Goal: Information Seeking & Learning: Learn about a topic

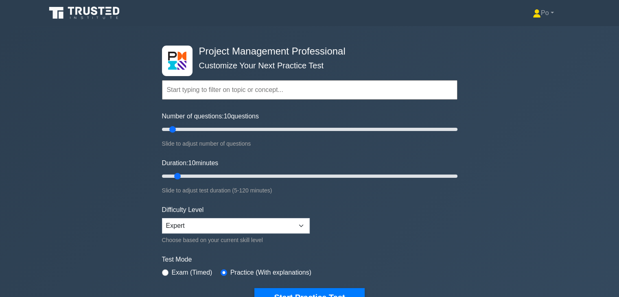
click at [88, 11] on icon at bounding box center [86, 11] width 7 height 8
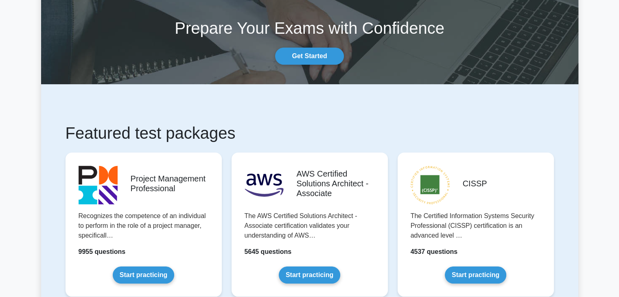
scroll to position [33, 0]
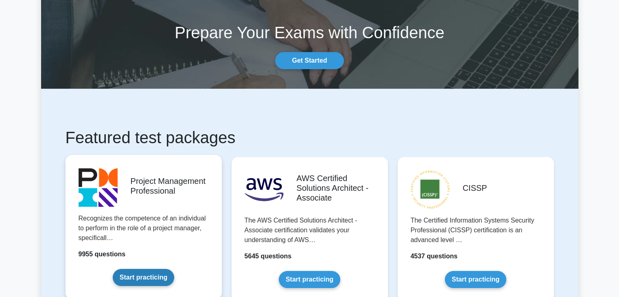
click at [146, 285] on link "Start practicing" at bounding box center [143, 277] width 61 height 17
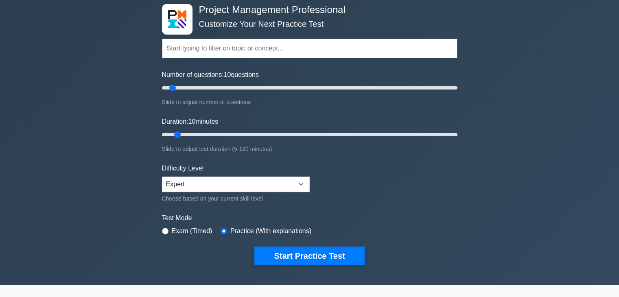
scroll to position [65, 0]
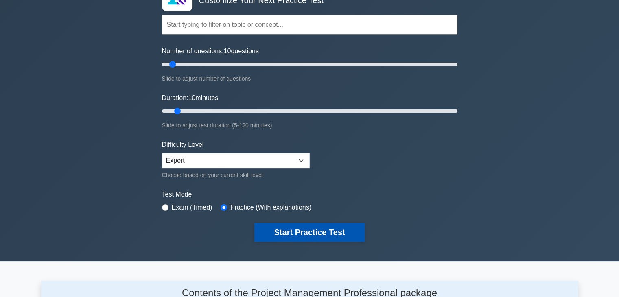
click at [299, 236] on button "Start Practice Test" at bounding box center [309, 232] width 110 height 19
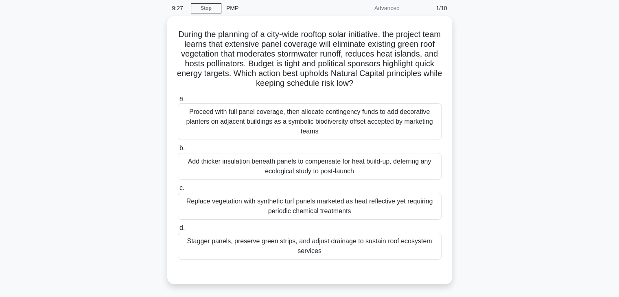
scroll to position [33, 0]
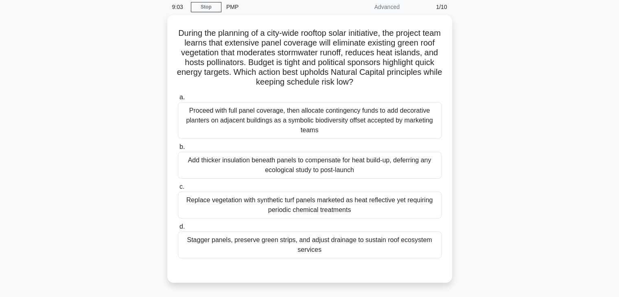
click at [481, 180] on div "During the planning of a city-wide rooftop solar initiative, the project team l…" at bounding box center [309, 153] width 537 height 277
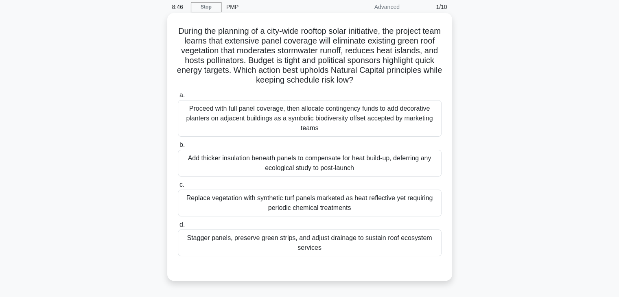
click at [322, 244] on div "Stagger panels, preserve green strips, and adjust drainage to sustain roof ecos…" at bounding box center [310, 242] width 264 height 27
click at [178, 227] on input "d. Stagger panels, preserve green strips, and adjust drainage to sustain roof e…" at bounding box center [178, 224] width 0 height 5
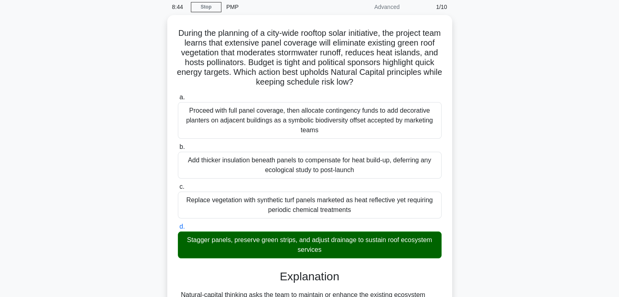
click at [475, 235] on div "During the planning of a city-wide rooftop solar initiative, the project team l…" at bounding box center [309, 250] width 537 height 470
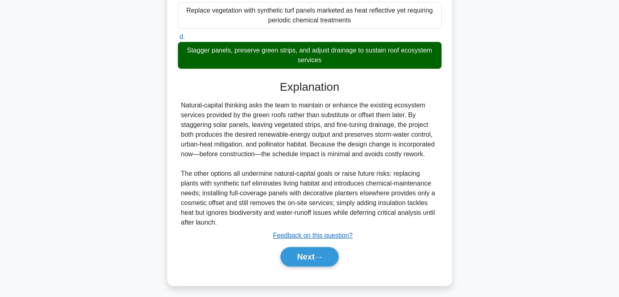
scroll to position [224, 0]
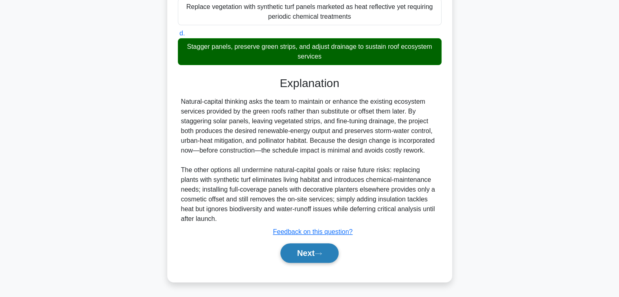
click at [298, 251] on button "Next" at bounding box center [309, 253] width 58 height 20
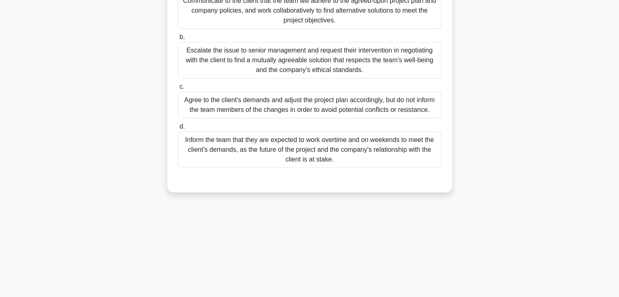
scroll to position [143, 0]
click at [521, 132] on div "During a project kickoff meeting, the client reveals that they expect the team …" at bounding box center [309, 53] width 537 height 297
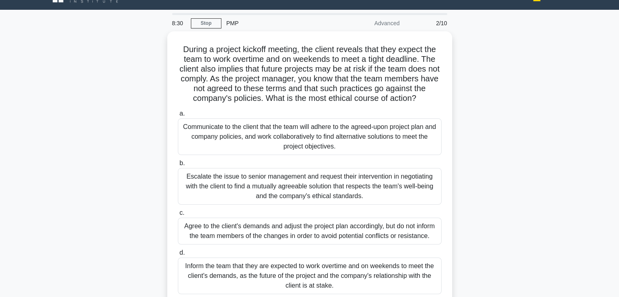
scroll to position [33, 0]
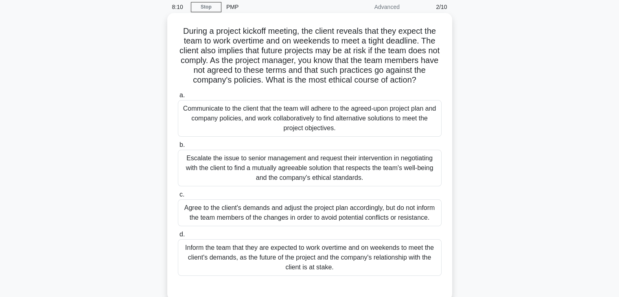
click at [369, 127] on div "Communicate to the client that the team will adhere to the agreed-upon project …" at bounding box center [310, 118] width 264 height 37
click at [178, 98] on input "a. Communicate to the client that the team will adhere to the agreed-upon proje…" at bounding box center [178, 95] width 0 height 5
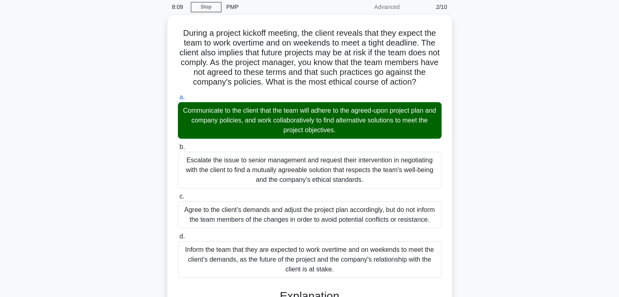
click at [467, 175] on div "During a project kickoff meeting, the client reveals that they expect the team …" at bounding box center [309, 298] width 537 height 567
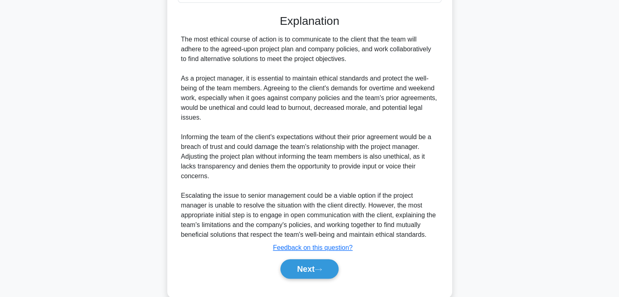
scroll to position [321, 0]
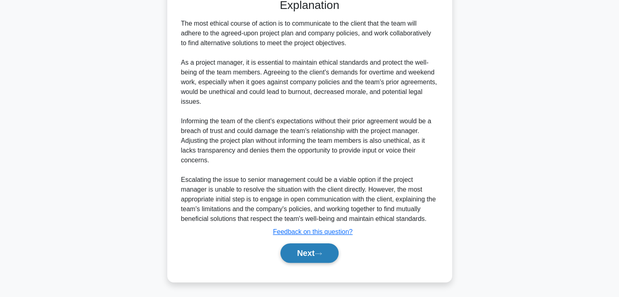
click at [299, 251] on button "Next" at bounding box center [309, 253] width 58 height 20
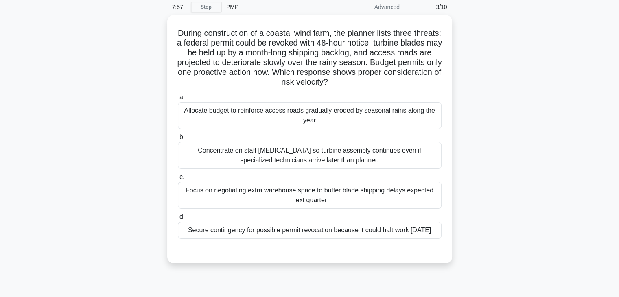
scroll to position [16, 0]
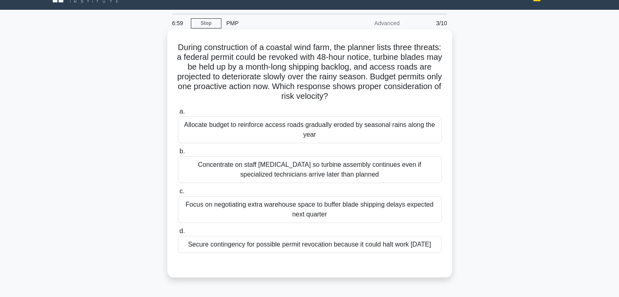
click at [348, 253] on div "Secure contingency for possible permit revocation because it could halt work wi…" at bounding box center [310, 244] width 264 height 17
click at [178, 234] on input "d. Secure contingency for possible permit revocation because it could halt work…" at bounding box center [178, 231] width 0 height 5
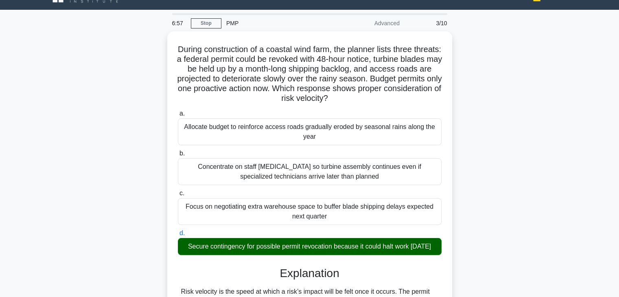
click at [465, 261] on div "During construction of a coastal wind farm, the planner lists three threats: a …" at bounding box center [309, 231] width 537 height 401
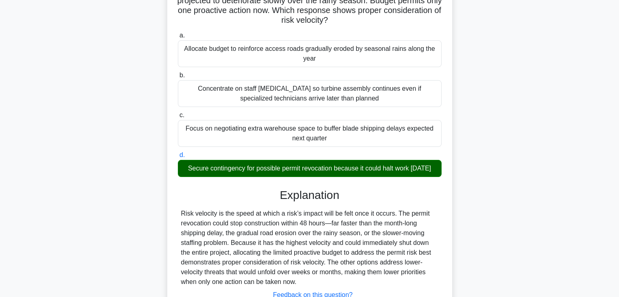
scroll to position [165, 0]
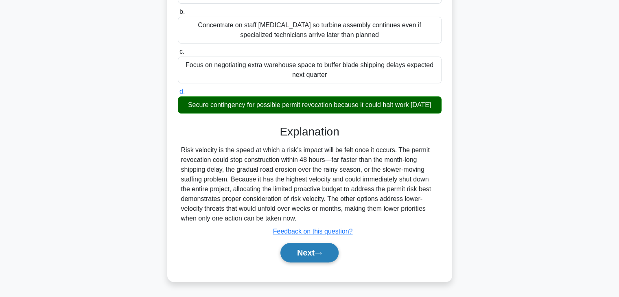
click at [289, 250] on button "Next" at bounding box center [309, 253] width 58 height 20
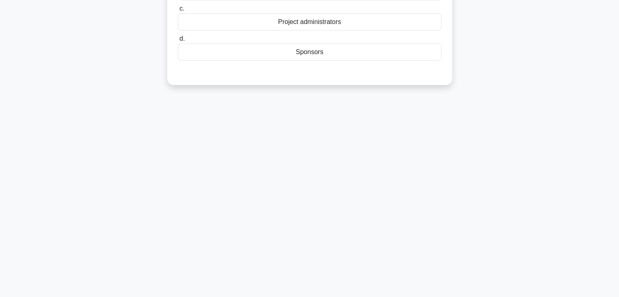
click at [459, 147] on div "6:52 Stop PMP Advanced 4/10 Which of the following is NOT a category of stakeho…" at bounding box center [309, 90] width 537 height 407
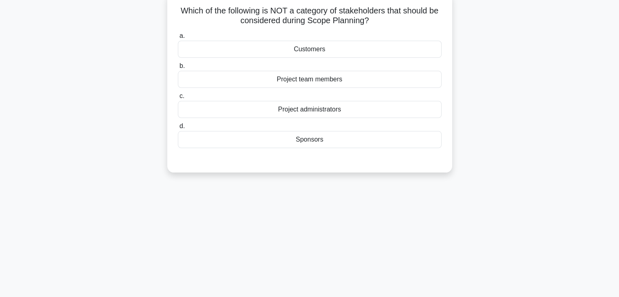
scroll to position [0, 0]
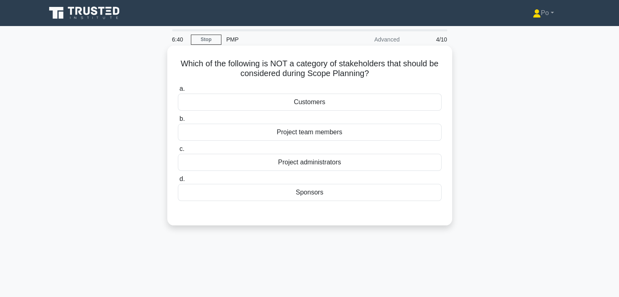
click at [386, 163] on div "Project administrators" at bounding box center [310, 162] width 264 height 17
click at [178, 152] on input "c. Project administrators" at bounding box center [178, 148] width 0 height 5
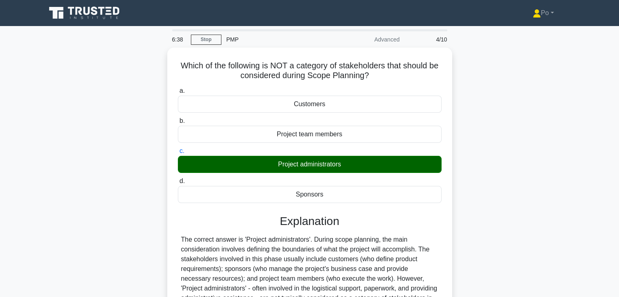
click at [456, 195] on div "Which of the following is NOT a category of stakeholders that should be conside…" at bounding box center [309, 219] width 537 height 343
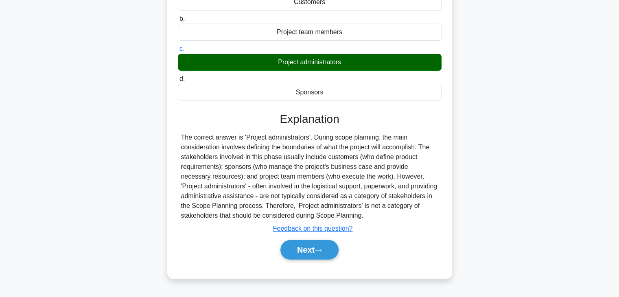
scroll to position [114, 0]
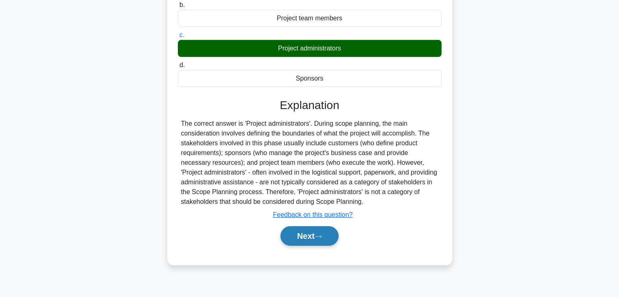
click at [297, 233] on button "Next" at bounding box center [309, 236] width 58 height 20
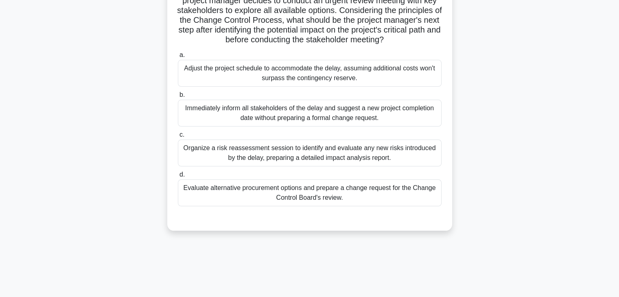
click at [477, 109] on div "During a critical phase of the project, a major supplier announces an unexpecte…" at bounding box center [309, 87] width 537 height 307
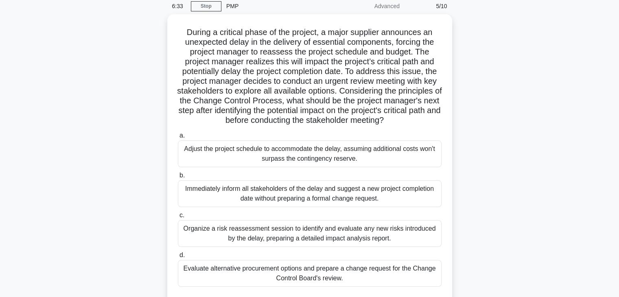
scroll to position [33, 0]
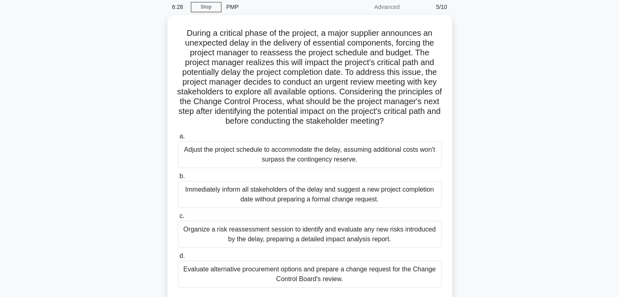
click at [477, 109] on div "During a critical phase of the project, a major supplier announces an unexpecte…" at bounding box center [309, 168] width 537 height 307
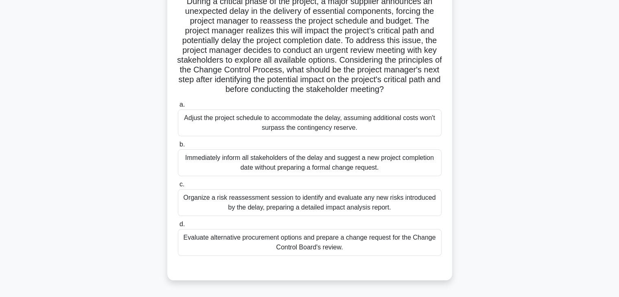
scroll to position [65, 0]
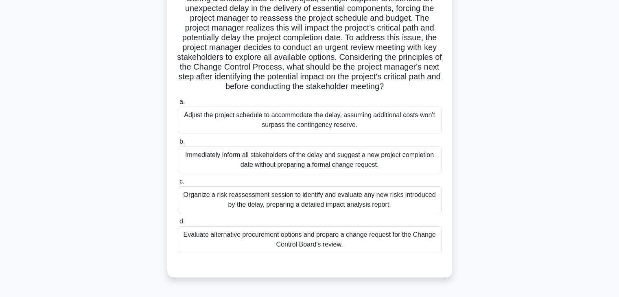
click at [418, 207] on div "Organize a risk reassessment session to identify and evaluate any new risks int…" at bounding box center [310, 199] width 264 height 27
click at [178, 184] on input "c. Organize a risk reassessment session to identify and evaluate any new risks …" at bounding box center [178, 181] width 0 height 5
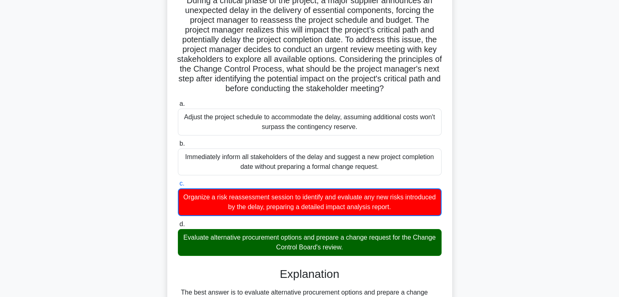
click at [178, 222] on input "d. Evaluate alternative procurement options and prepare a change request for th…" at bounding box center [178, 224] width 0 height 5
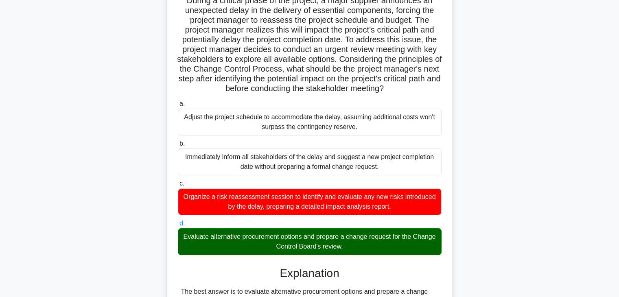
click at [178, 101] on input "a. Adjust the project schedule to accommodate the delay, assuming additional co…" at bounding box center [178, 103] width 0 height 5
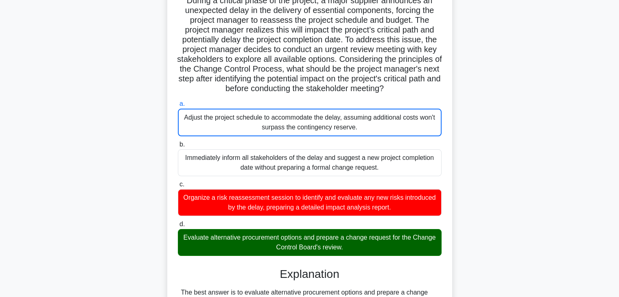
click at [178, 142] on input "b. Immediately inform all stakeholders of the delay and suggest a new project c…" at bounding box center [178, 144] width 0 height 5
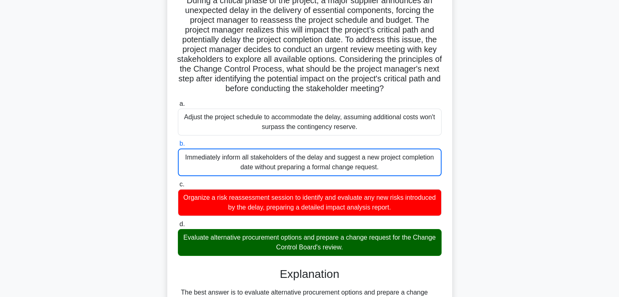
click at [178, 182] on input "c. Organize a risk reassessment session to identify and evaluate any new risks …" at bounding box center [178, 184] width 0 height 5
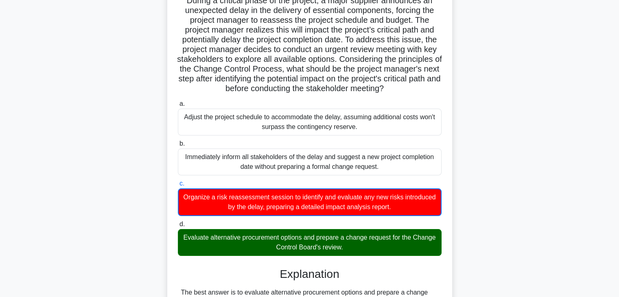
click at [178, 222] on input "d. Evaluate alternative procurement options and prepare a change request for th…" at bounding box center [178, 224] width 0 height 5
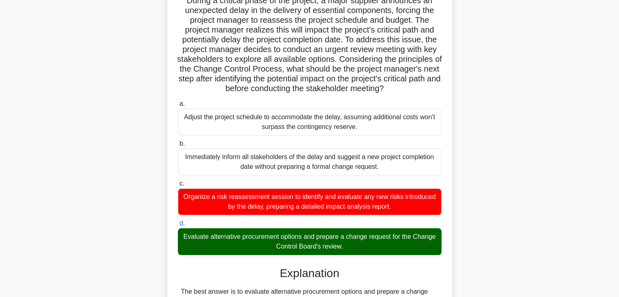
click at [178, 101] on input "a. Adjust the project schedule to accommodate the delay, assuming additional co…" at bounding box center [178, 103] width 0 height 5
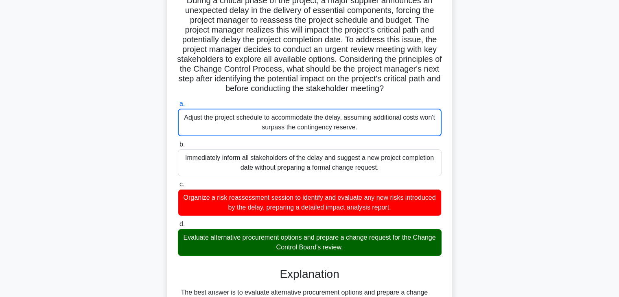
click at [178, 142] on input "b. Immediately inform all stakeholders of the delay and suggest a new project c…" at bounding box center [178, 144] width 0 height 5
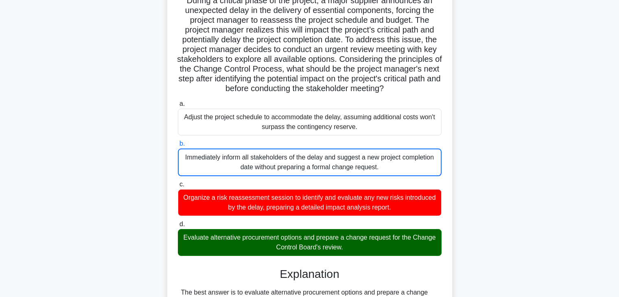
click at [178, 182] on input "c. Organize a risk reassessment session to identify and evaluate any new risks …" at bounding box center [178, 184] width 0 height 5
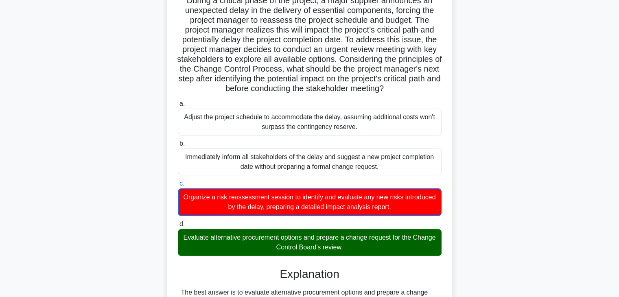
click at [178, 222] on input "d. Evaluate alternative procurement options and prepare a change request for th…" at bounding box center [178, 224] width 0 height 5
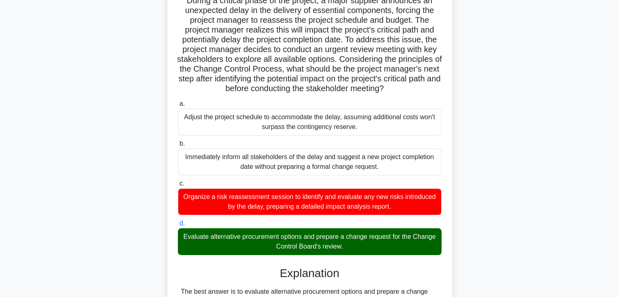
click at [178, 101] on input "a. Adjust the project schedule to accommodate the delay, assuming additional co…" at bounding box center [178, 103] width 0 height 5
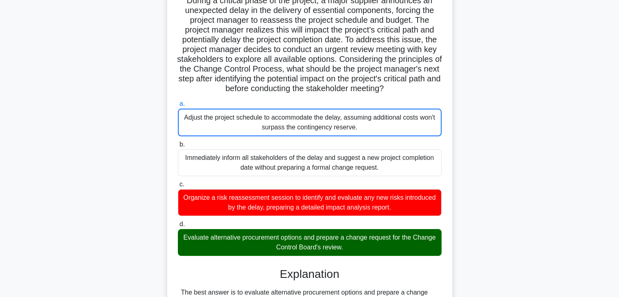
click at [178, 142] on input "b. Immediately inform all stakeholders of the delay and suggest a new project c…" at bounding box center [178, 144] width 0 height 5
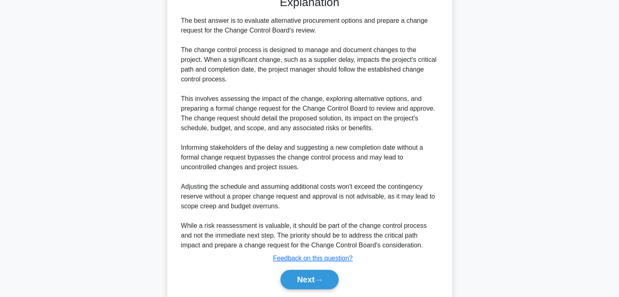
scroll to position [338, 0]
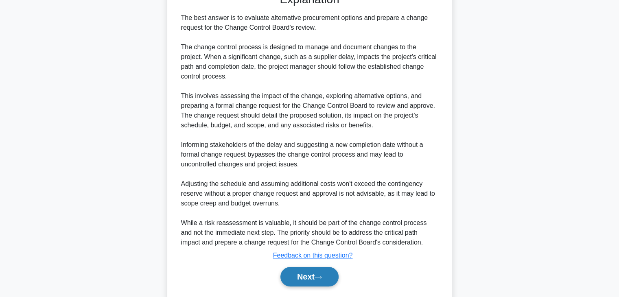
click at [293, 277] on button "Next" at bounding box center [309, 277] width 58 height 20
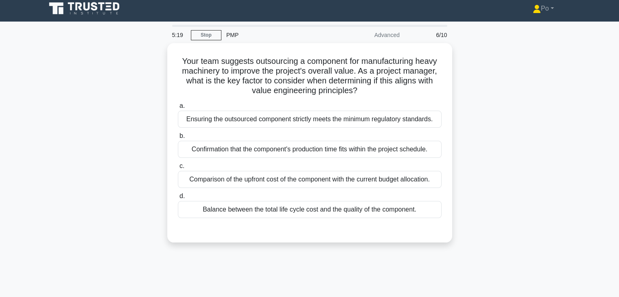
scroll to position [0, 0]
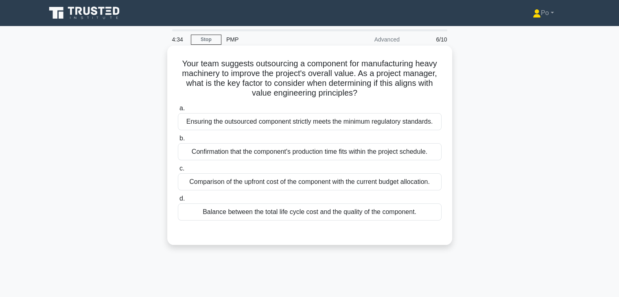
click at [319, 213] on div "Balance between the total life cycle cost and the quality of the component." at bounding box center [310, 211] width 264 height 17
click at [178, 201] on input "d. Balance between the total life cycle cost and the quality of the component." at bounding box center [178, 198] width 0 height 5
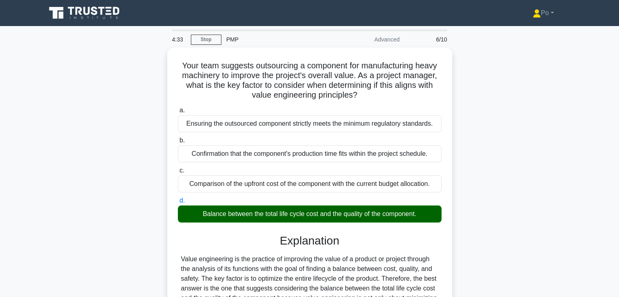
click at [470, 240] on div "Your team suggests outsourcing a component for manufacturing heavy machinery to…" at bounding box center [309, 263] width 537 height 431
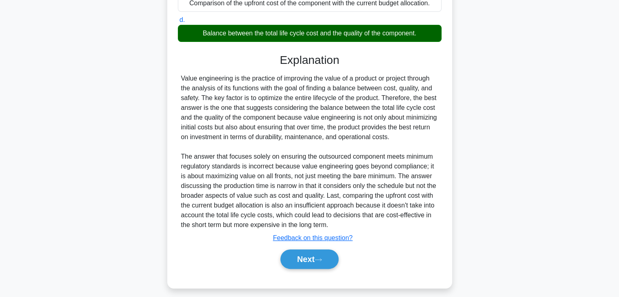
scroll to position [185, 0]
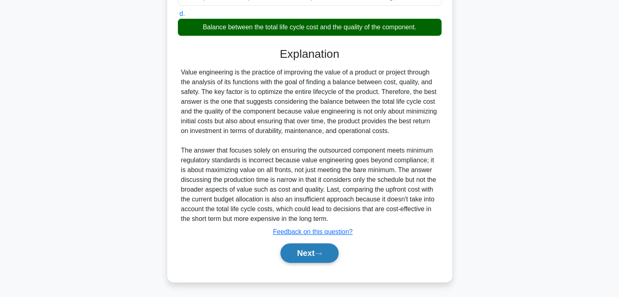
click at [305, 248] on button "Next" at bounding box center [309, 253] width 58 height 20
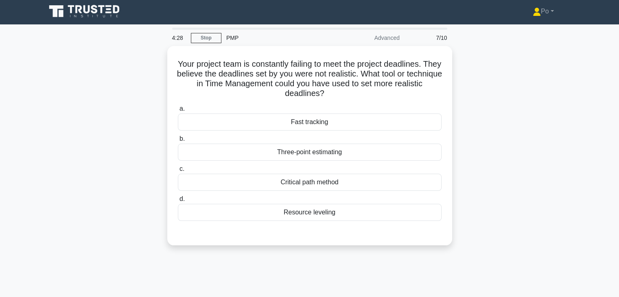
scroll to position [0, 0]
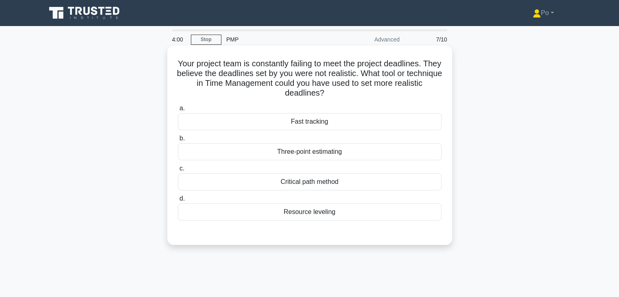
click at [299, 214] on div "Resource leveling" at bounding box center [310, 211] width 264 height 17
click at [178, 201] on input "d. Resource leveling" at bounding box center [178, 198] width 0 height 5
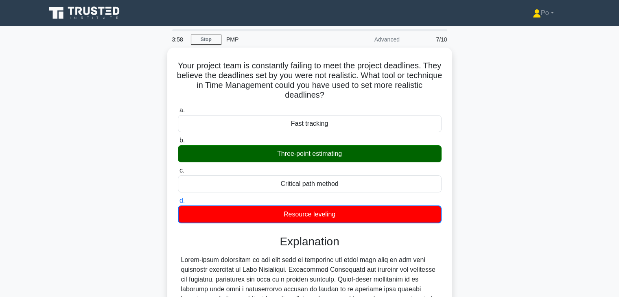
click at [178, 108] on input "a. Fast tracking" at bounding box center [178, 110] width 0 height 5
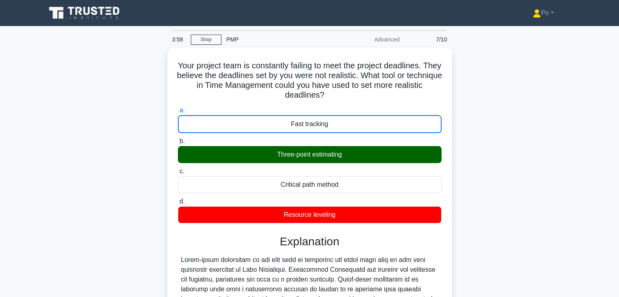
click at [178, 139] on input "b. Three-point estimating" at bounding box center [178, 141] width 0 height 5
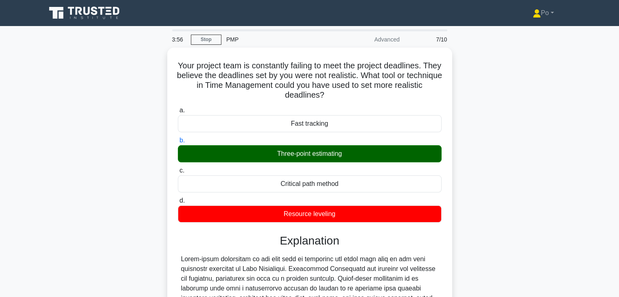
click at [178, 108] on input "a. Fast tracking" at bounding box center [178, 110] width 0 height 5
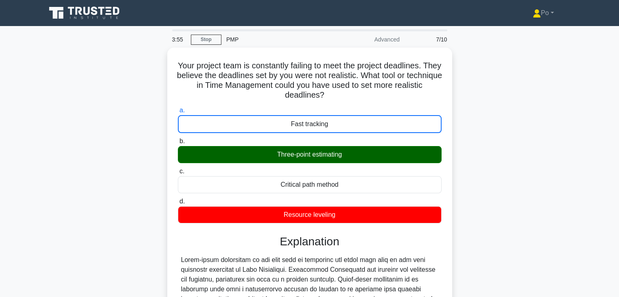
click at [178, 139] on input "b. Three-point estimating" at bounding box center [178, 141] width 0 height 5
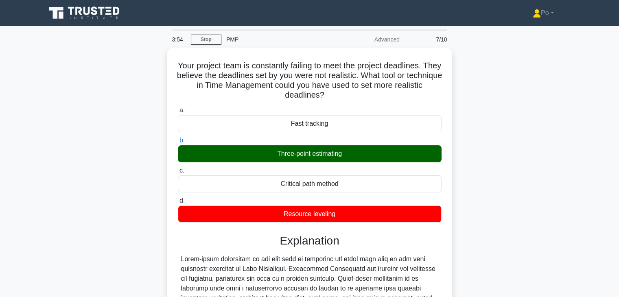
click at [178, 168] on input "c. Critical path method" at bounding box center [178, 170] width 0 height 5
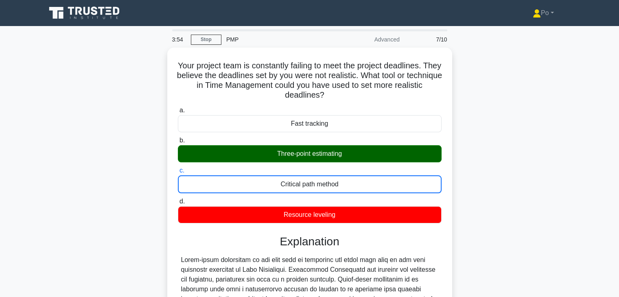
click at [178, 199] on input "d. Resource leveling" at bounding box center [178, 201] width 0 height 5
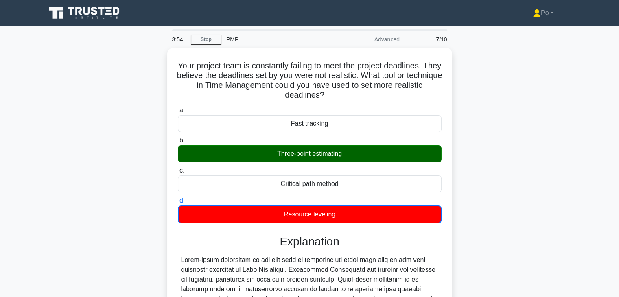
click at [178, 108] on input "a. Fast tracking" at bounding box center [178, 110] width 0 height 5
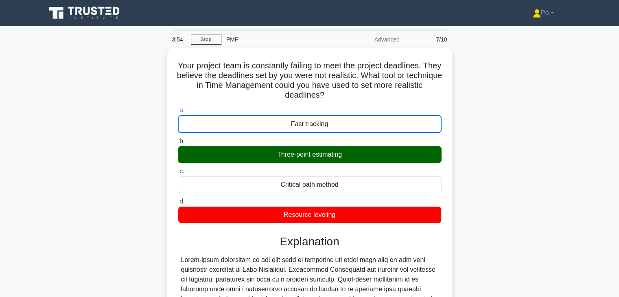
click at [178, 139] on input "b. Three-point estimating" at bounding box center [178, 141] width 0 height 5
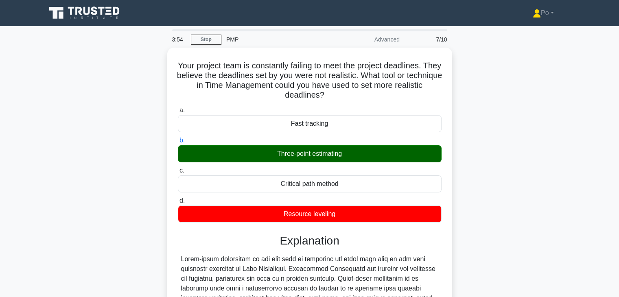
click at [178, 168] on input "c. Critical path method" at bounding box center [178, 170] width 0 height 5
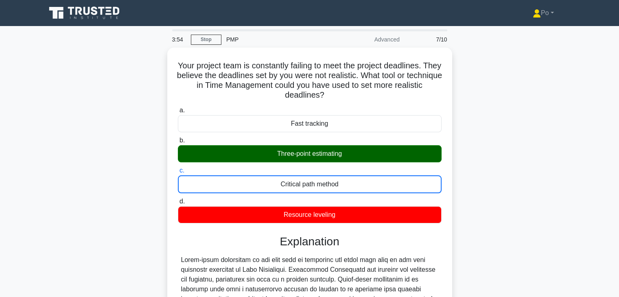
click at [178, 199] on input "d. Resource leveling" at bounding box center [178, 201] width 0 height 5
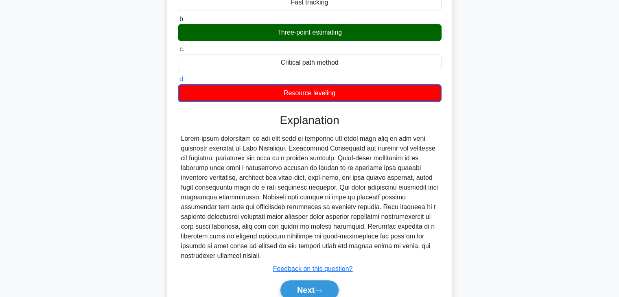
scroll to position [146, 0]
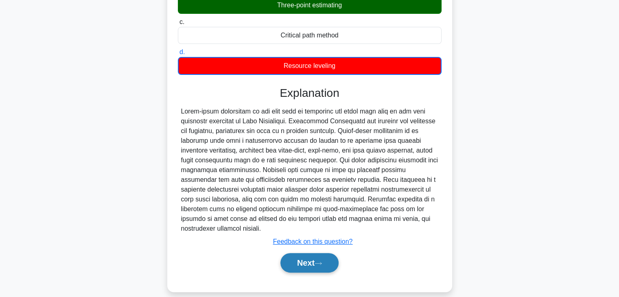
click at [292, 253] on button "Next" at bounding box center [309, 263] width 58 height 20
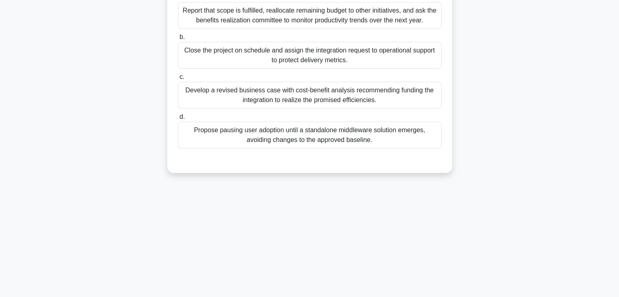
click at [443, 197] on div "3:49 Stop PMP Advanced 8/10 During a telehealth platform project, the team has …" at bounding box center [309, 90] width 537 height 407
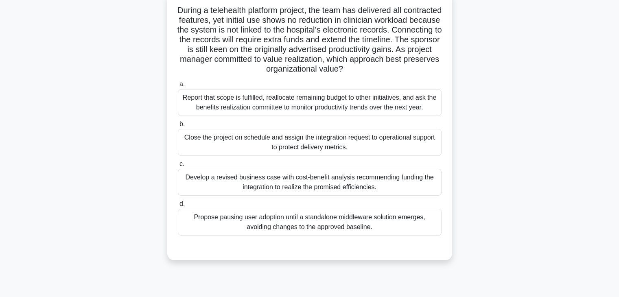
scroll to position [0, 0]
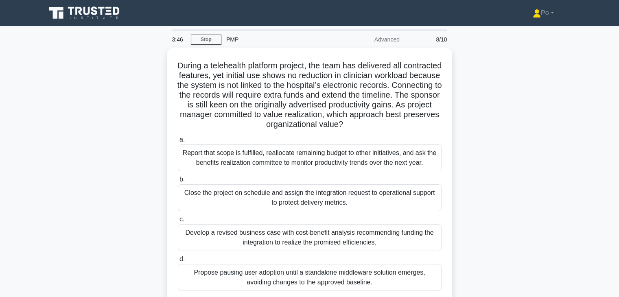
click at [477, 179] on div "During a telehealth platform project, the team has delivered all contracted fea…" at bounding box center [309, 186] width 537 height 277
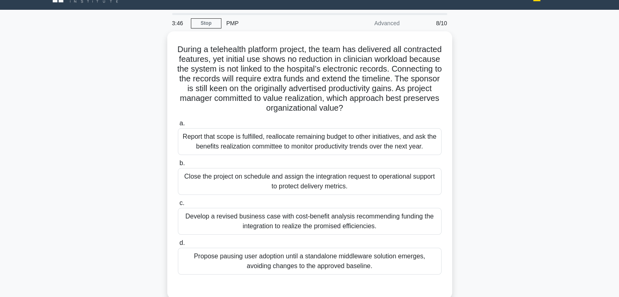
scroll to position [33, 0]
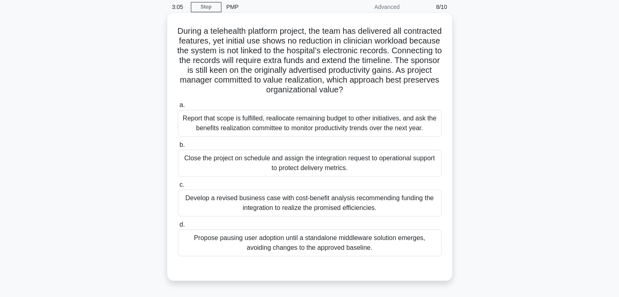
click at [403, 207] on div "Develop a revised business case with cost-benefit analysis recommending funding…" at bounding box center [310, 203] width 264 height 27
click at [178, 187] on input "c. Develop a revised business case with cost-benefit analysis recommending fund…" at bounding box center [178, 184] width 0 height 5
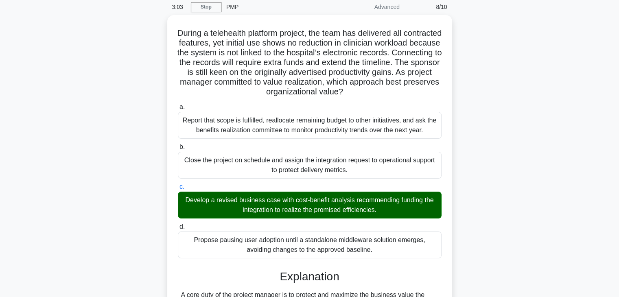
click at [498, 238] on div "During a telehealth platform project, the team has delivered all contracted fea…" at bounding box center [309, 254] width 537 height 479
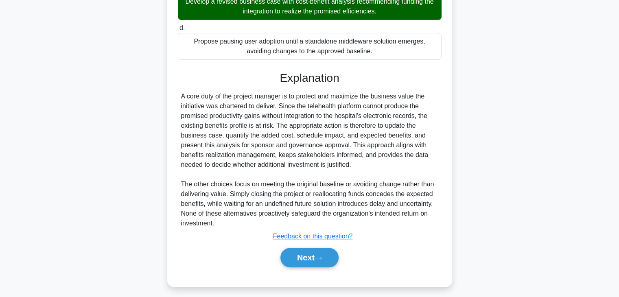
scroll to position [233, 0]
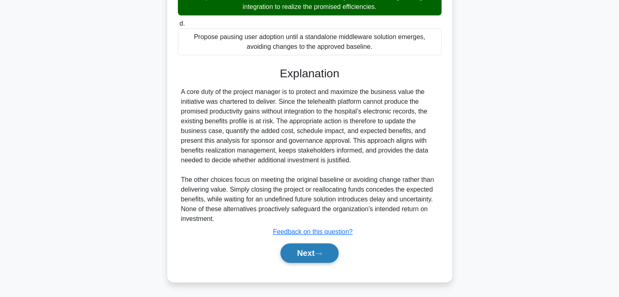
click at [295, 248] on button "Next" at bounding box center [309, 253] width 58 height 20
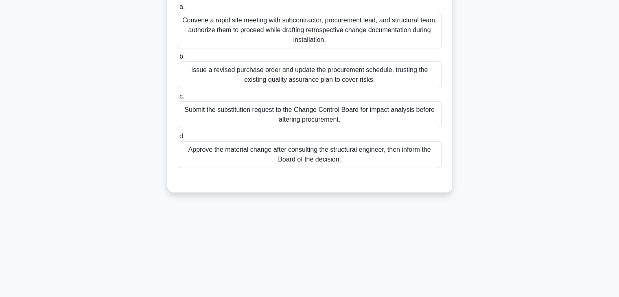
scroll to position [143, 0]
click at [492, 141] on div "During a pharmaceutical plant upgrade, the HVAC subcontractor notes that a diff…" at bounding box center [309, 53] width 537 height 297
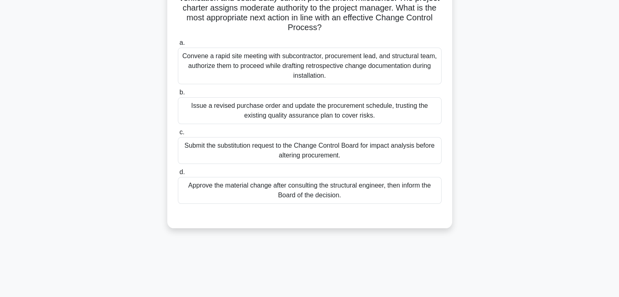
scroll to position [114, 0]
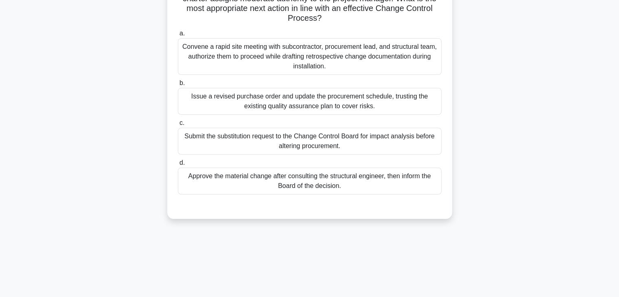
click at [377, 139] on div "Submit the substitution request to the Change Control Board for impact analysis…" at bounding box center [310, 141] width 264 height 27
click at [178, 126] on input "c. Submit the substitution request to the Change Control Board for impact analy…" at bounding box center [178, 122] width 0 height 5
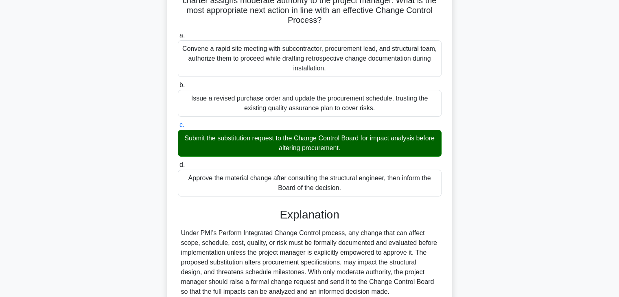
click at [499, 163] on div "During a pharmaceutical plant upgrade, the HVAC subcontractor notes that a diff…" at bounding box center [309, 178] width 537 height 489
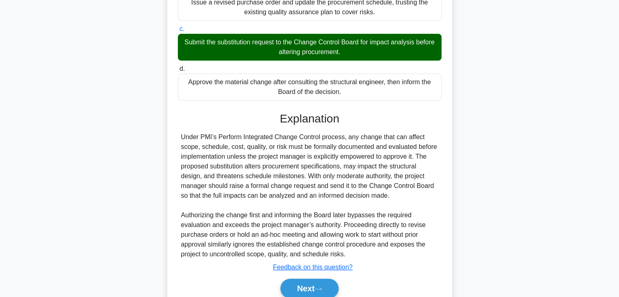
scroll to position [243, 0]
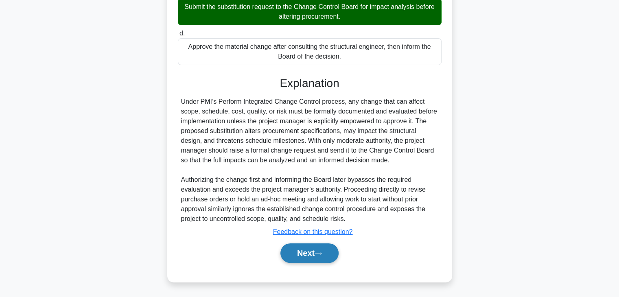
click at [303, 251] on button "Next" at bounding box center [309, 253] width 58 height 20
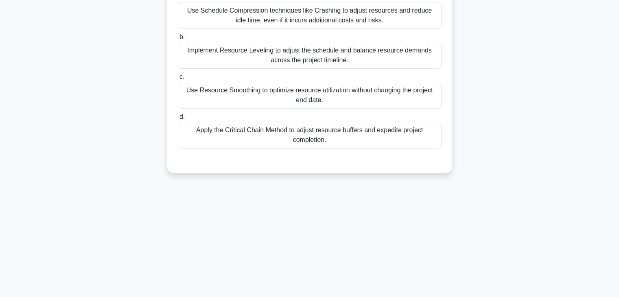
click at [485, 120] on div "During the execution of a manufacturing project, you discover that certain task…" at bounding box center [309, 43] width 537 height 277
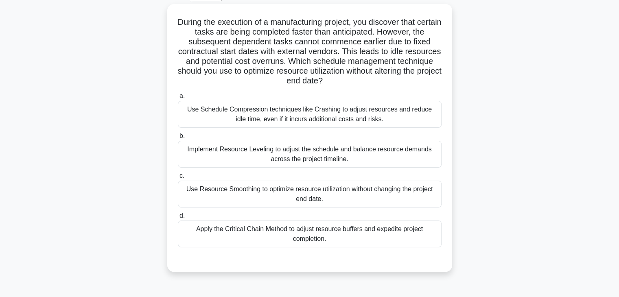
scroll to position [45, 0]
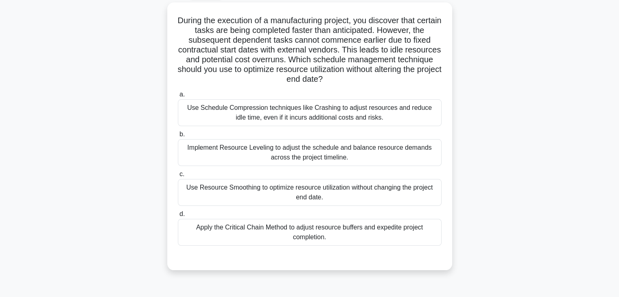
click at [480, 111] on div "During the execution of a manufacturing project, you discover that certain task…" at bounding box center [309, 140] width 537 height 277
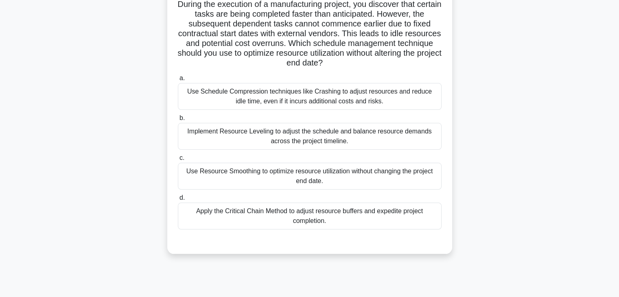
scroll to position [78, 0]
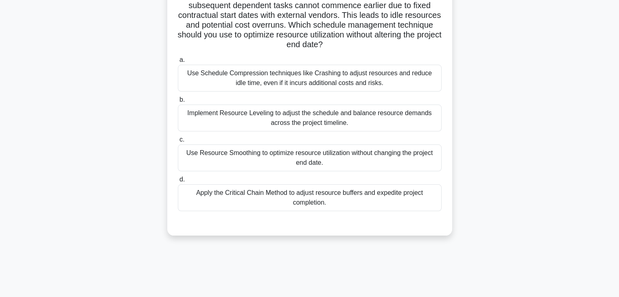
click at [372, 157] on div "Use Resource Smoothing to optimize resource utilization without changing the pr…" at bounding box center [310, 157] width 264 height 27
click at [178, 142] on input "c. Use Resource Smoothing to optimize resource utilization without changing the…" at bounding box center [178, 139] width 0 height 5
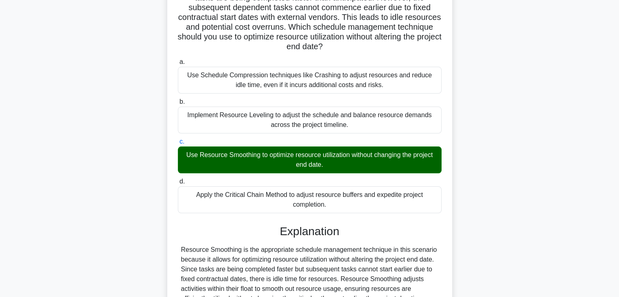
click at [522, 195] on div "During the execution of a manufacturing project, you discover that certain task…" at bounding box center [309, 170] width 537 height 401
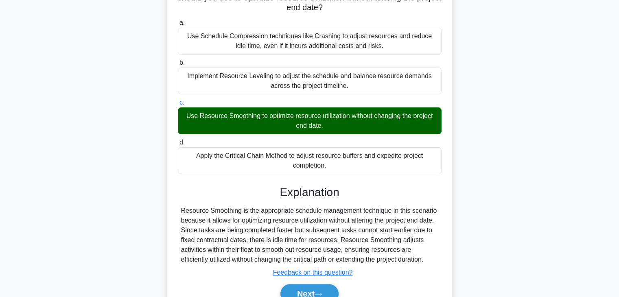
scroll to position [155, 0]
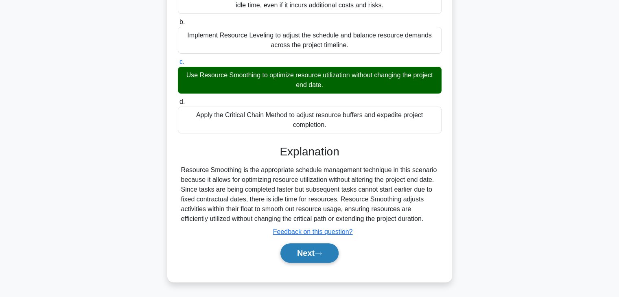
click at [293, 254] on button "Next" at bounding box center [309, 253] width 58 height 20
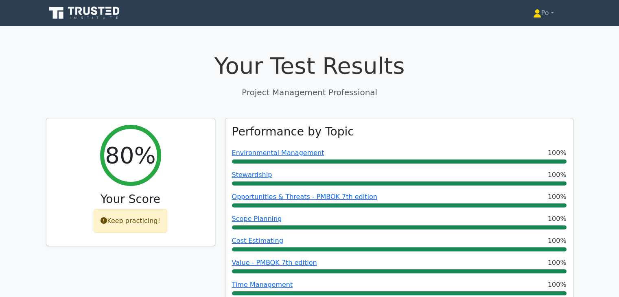
click at [566, 84] on div "Your Test Results Project Management Professional" at bounding box center [309, 75] width 527 height 46
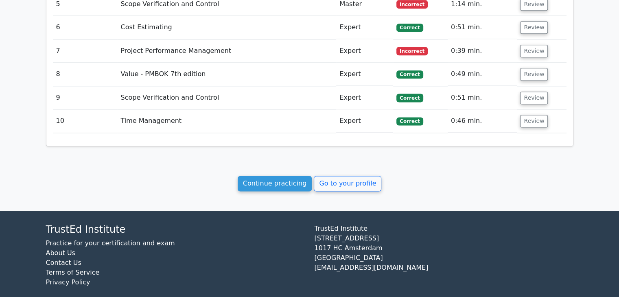
scroll to position [1085, 0]
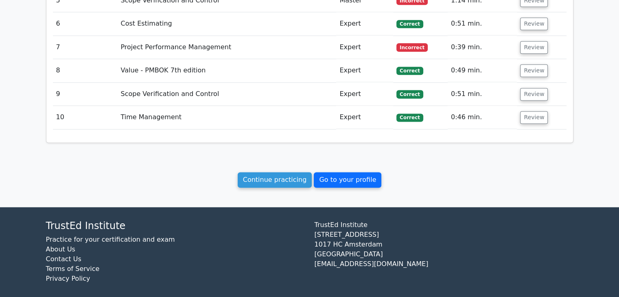
click at [327, 176] on link "Go to your profile" at bounding box center [348, 179] width 68 height 15
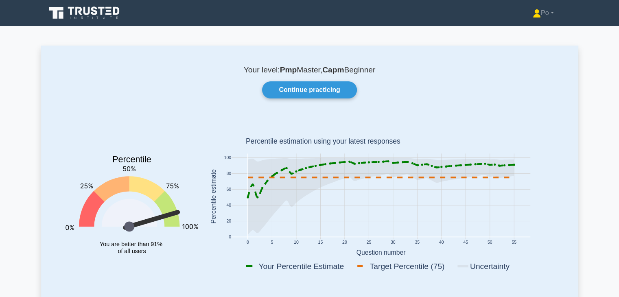
click at [549, 100] on div "Your level: Pmp Master, Capm Beginner Continue practicing Percentile You are be…" at bounding box center [309, 176] width 537 height 261
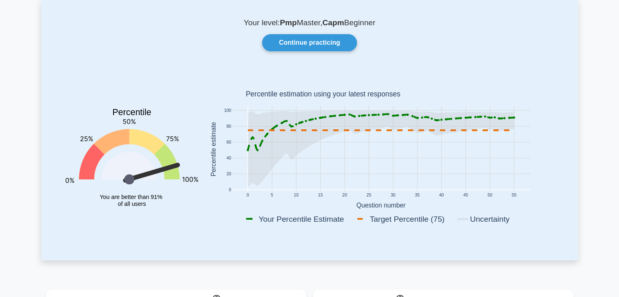
scroll to position [49, 0]
